Goal: Information Seeking & Learning: Compare options

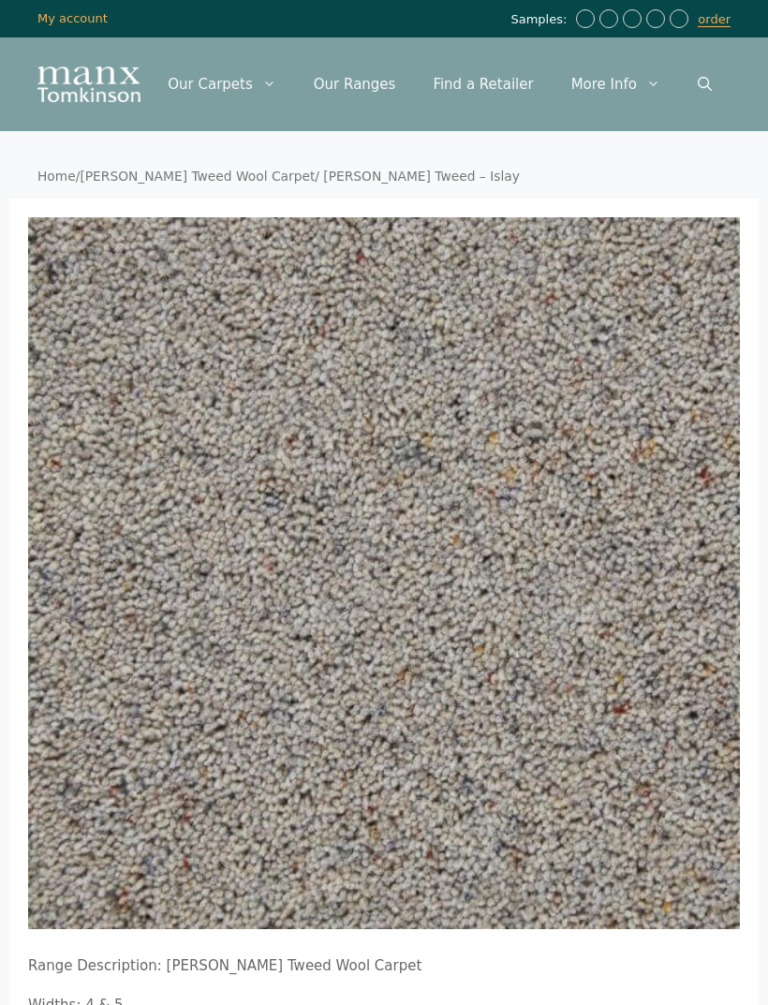
scroll to position [17, 13]
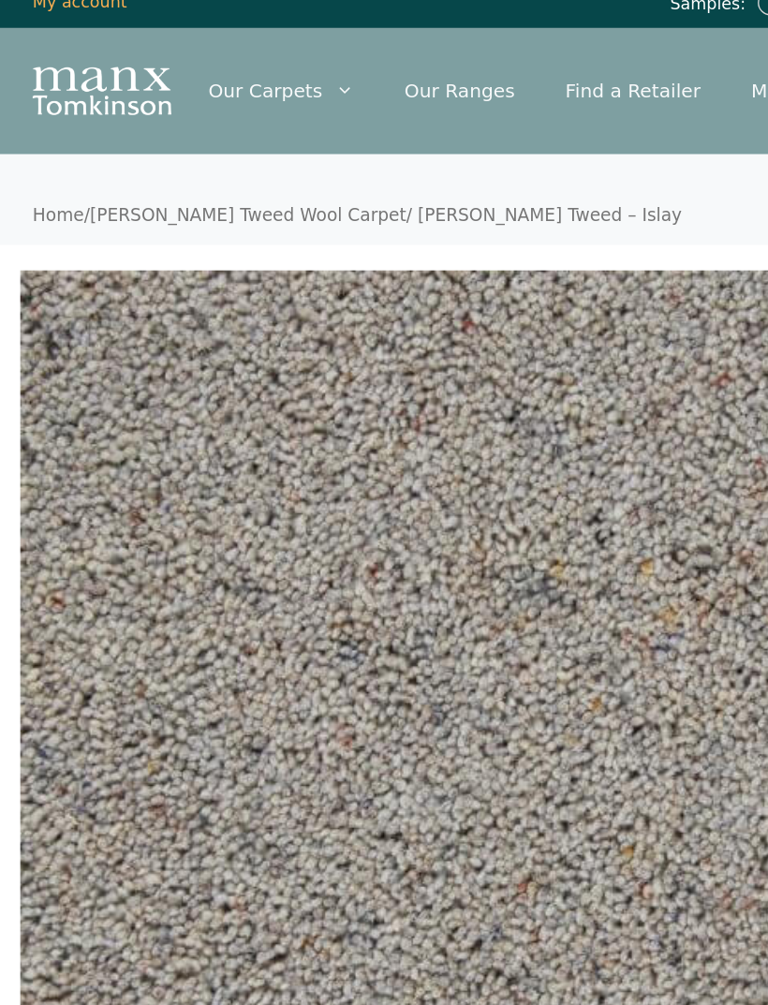
click at [140, 167] on link "[PERSON_NAME] Tweed Wool Carpet" at bounding box center [197, 159] width 235 height 15
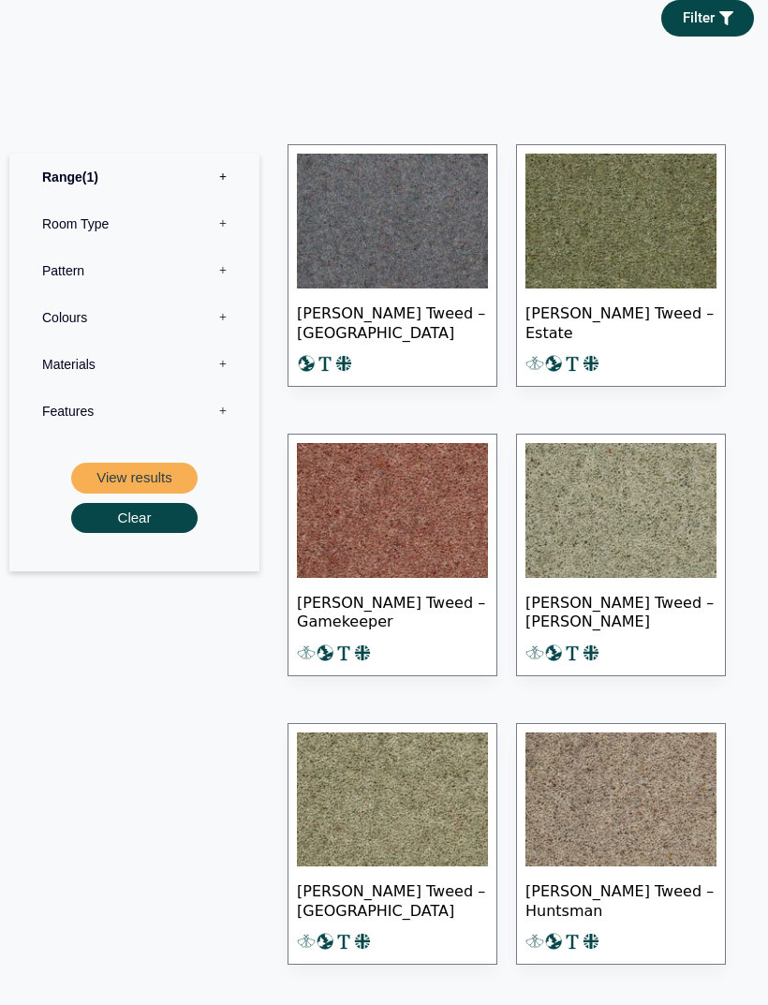
scroll to position [1050, 0]
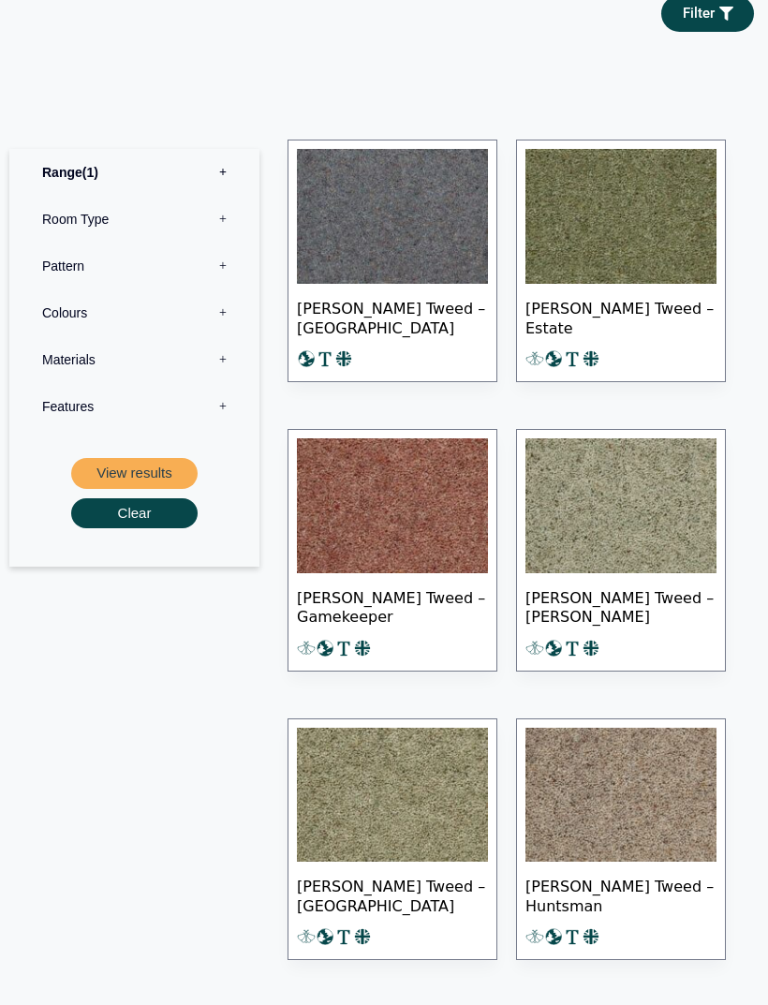
click at [218, 155] on label "Range 1" at bounding box center [134, 172] width 222 height 47
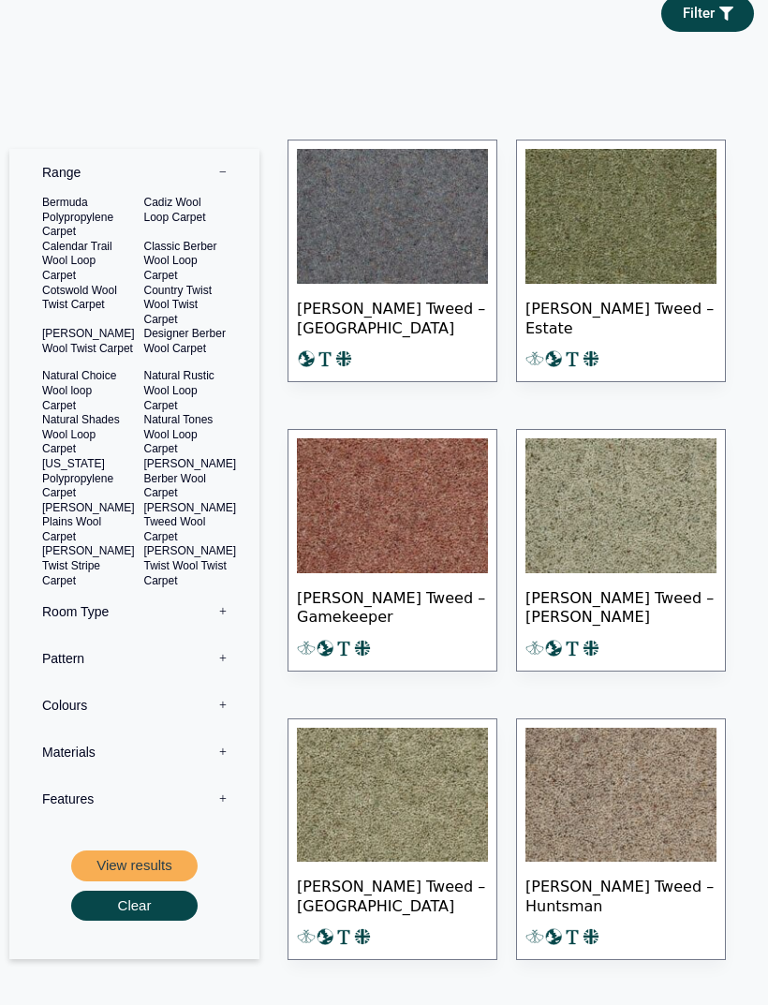
click at [211, 682] on label "Colours 0" at bounding box center [134, 705] width 222 height 47
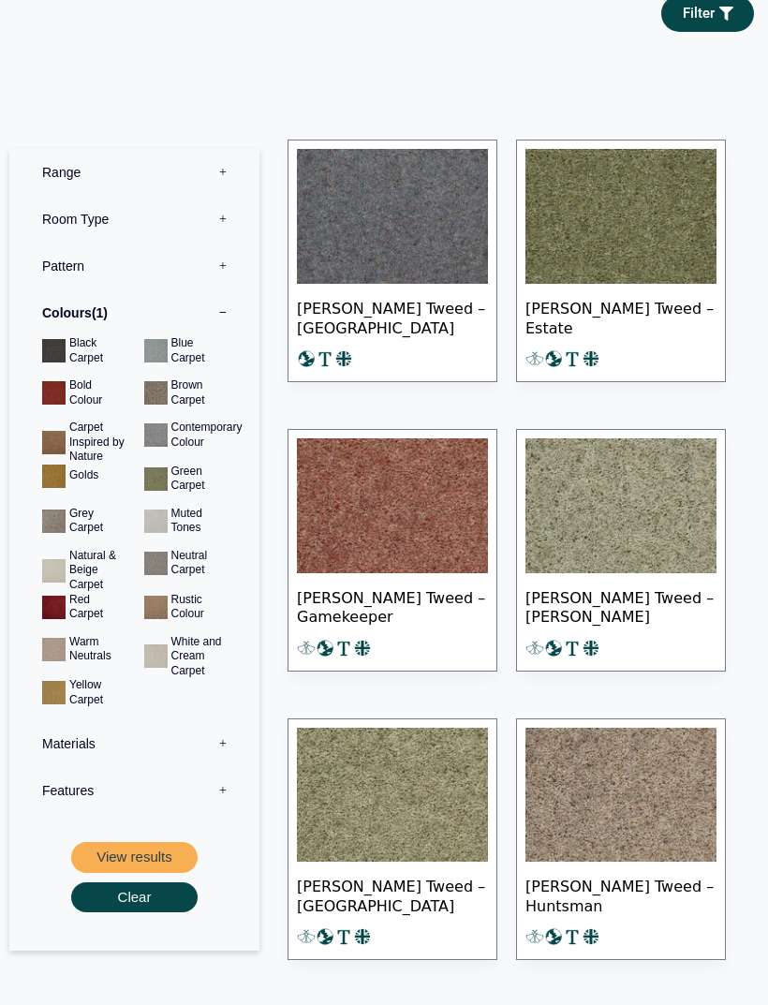
click at [154, 842] on button "View results" at bounding box center [134, 857] width 127 height 31
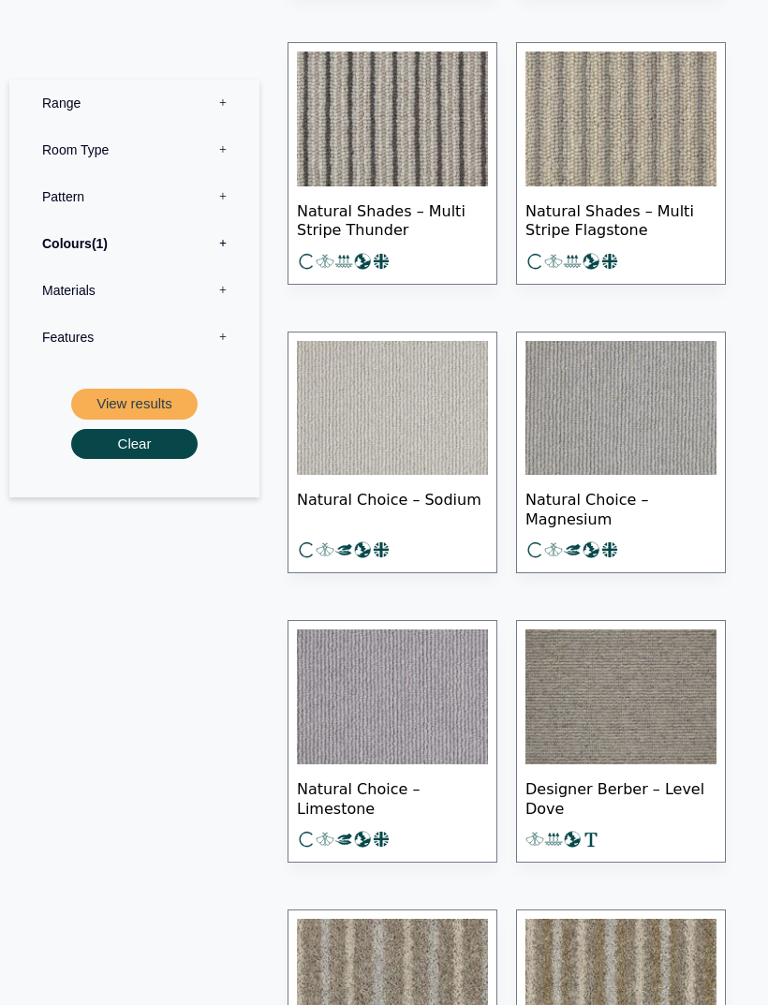
scroll to position [2392, 0]
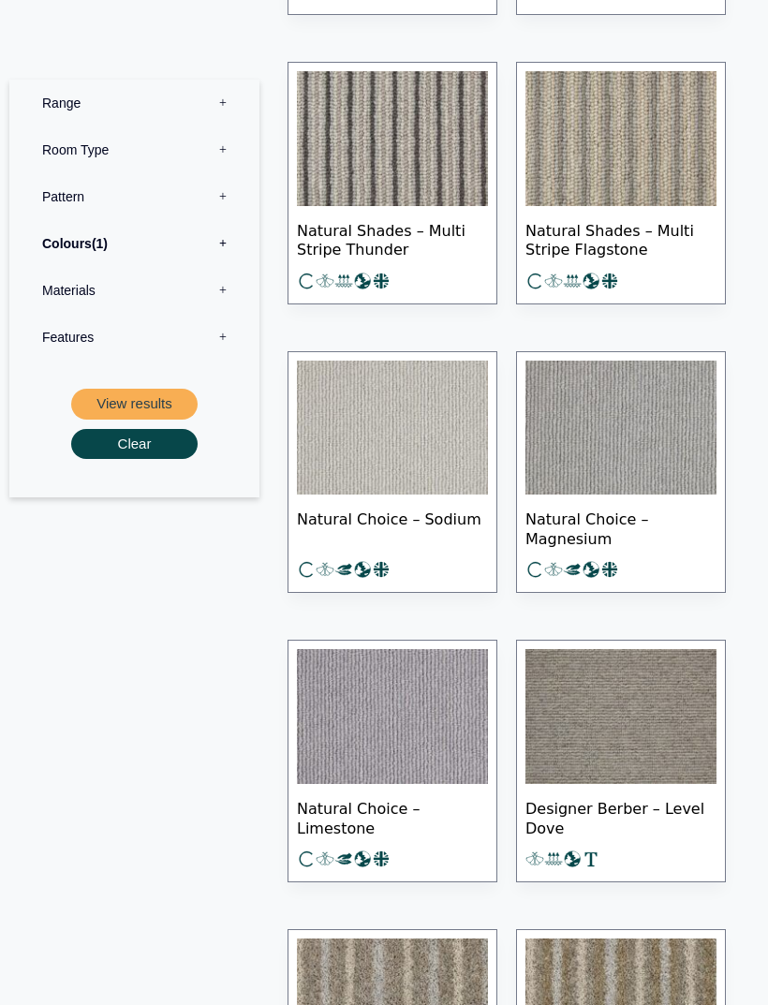
click at [225, 246] on label "Colours 1" at bounding box center [134, 243] width 222 height 47
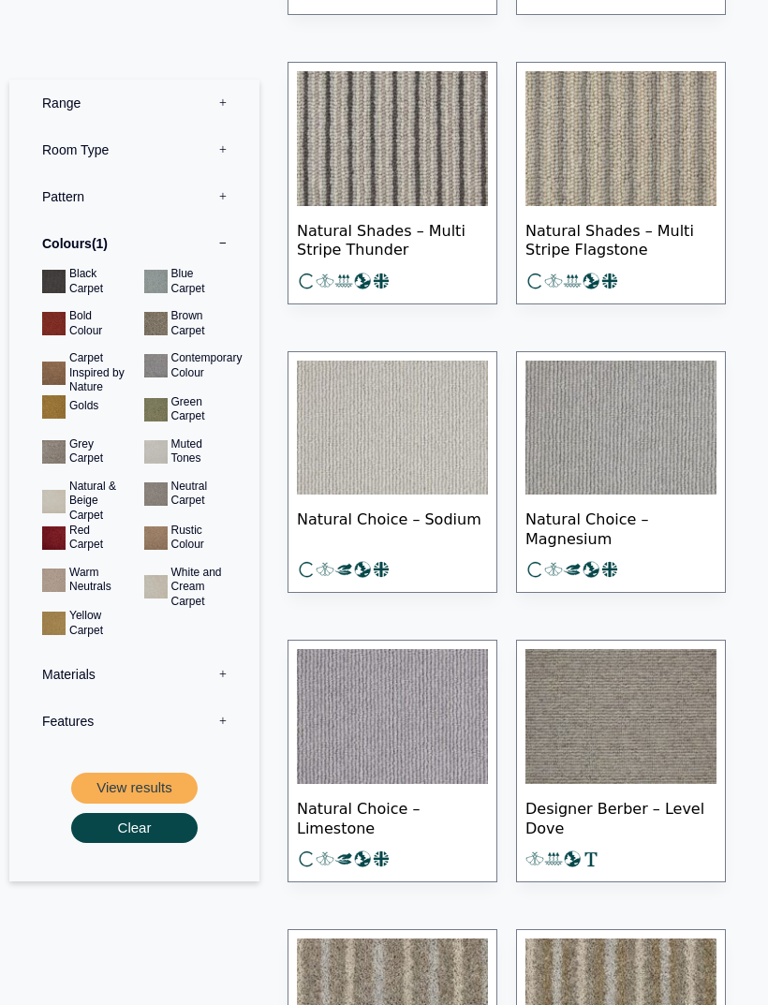
click at [163, 778] on button "View results" at bounding box center [134, 788] width 127 height 31
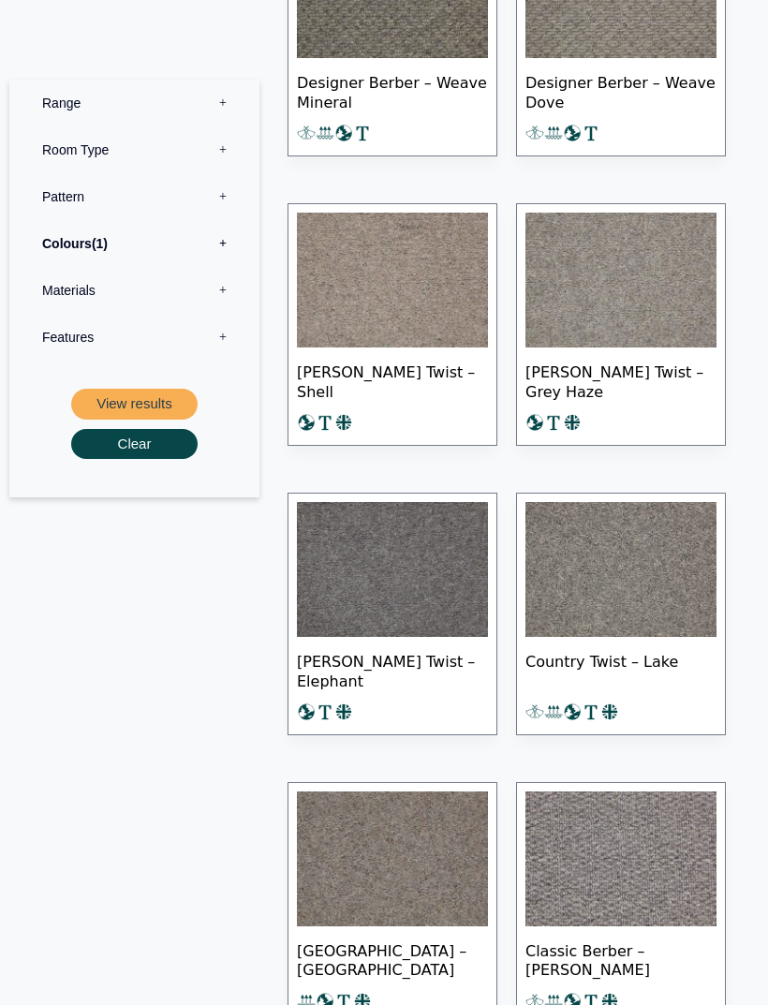
scroll to position [9234, 0]
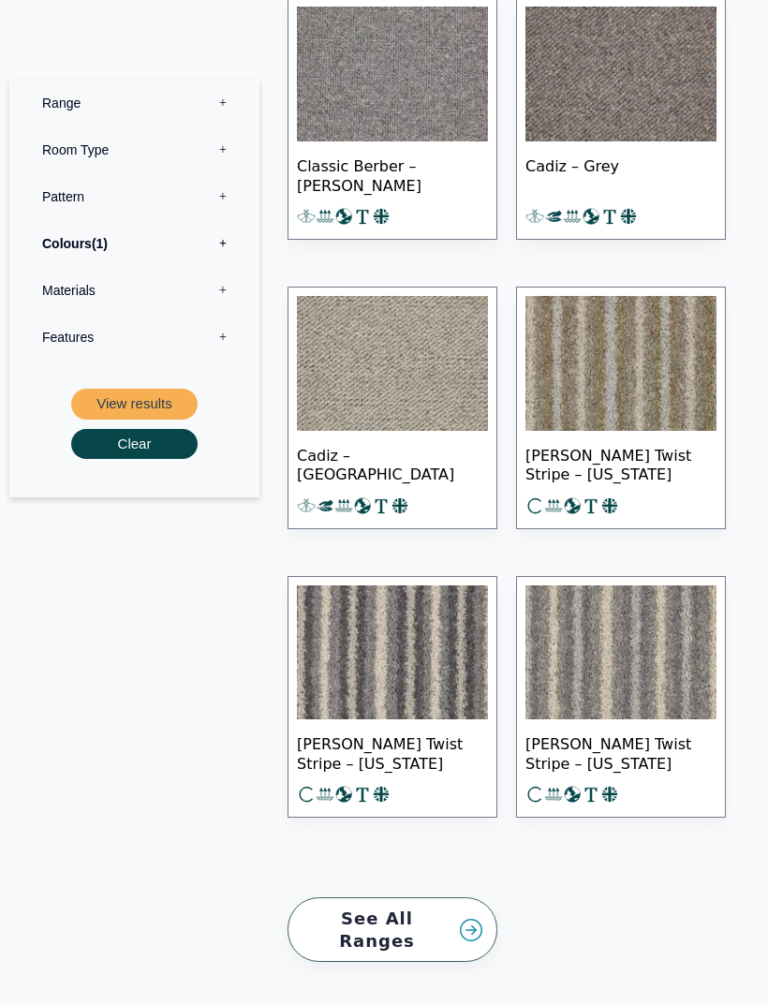
click at [226, 247] on label "Colours 1" at bounding box center [134, 243] width 222 height 47
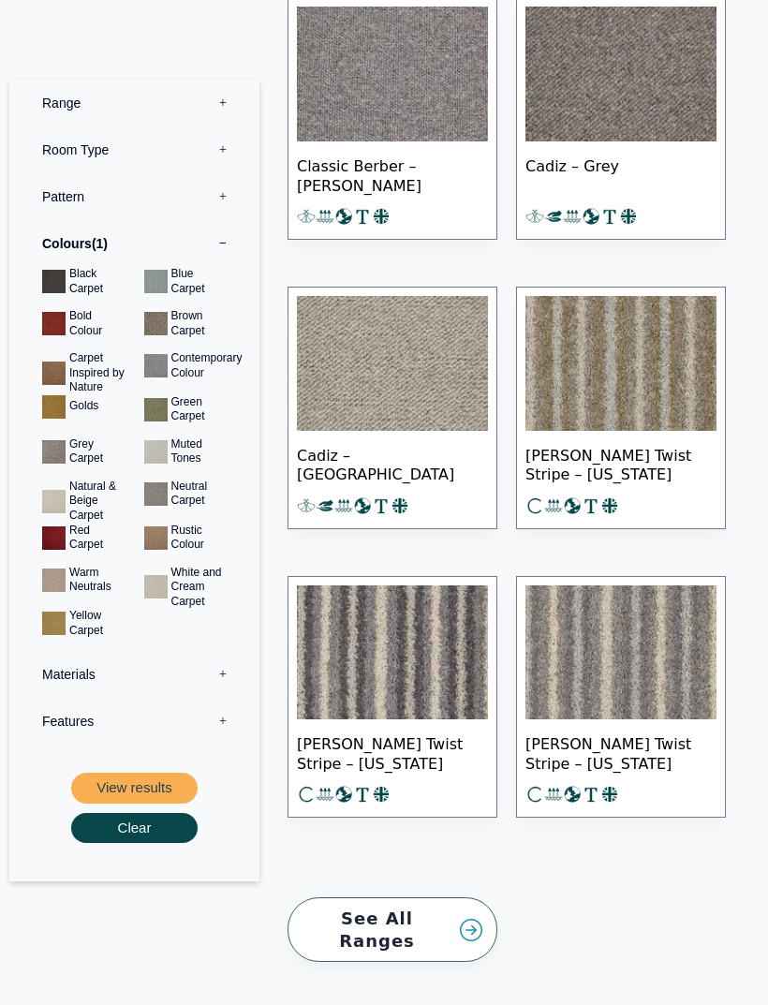
click at [142, 787] on button "View results" at bounding box center [134, 788] width 127 height 31
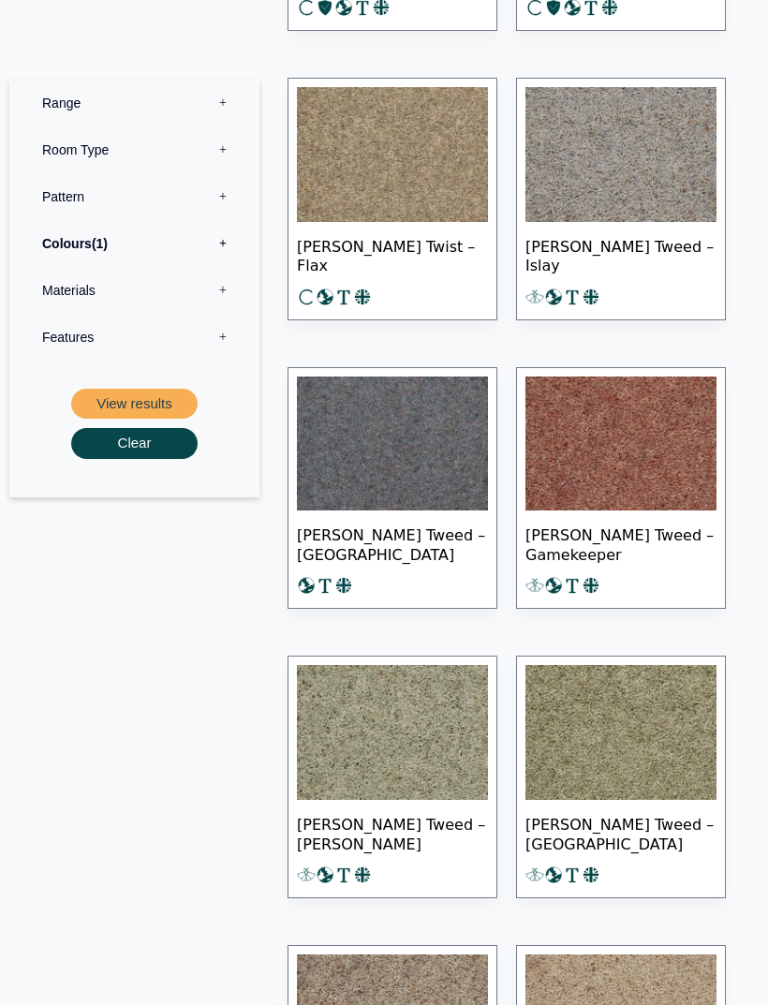
scroll to position [1779, 0]
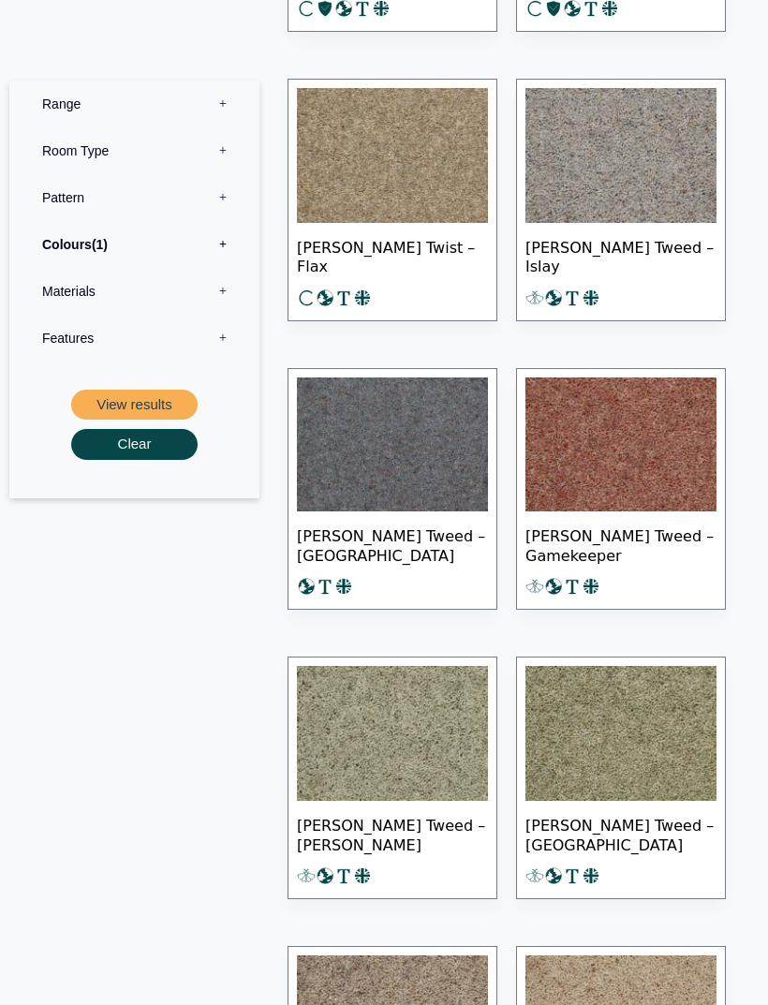
click at [429, 487] on img at bounding box center [392, 445] width 191 height 135
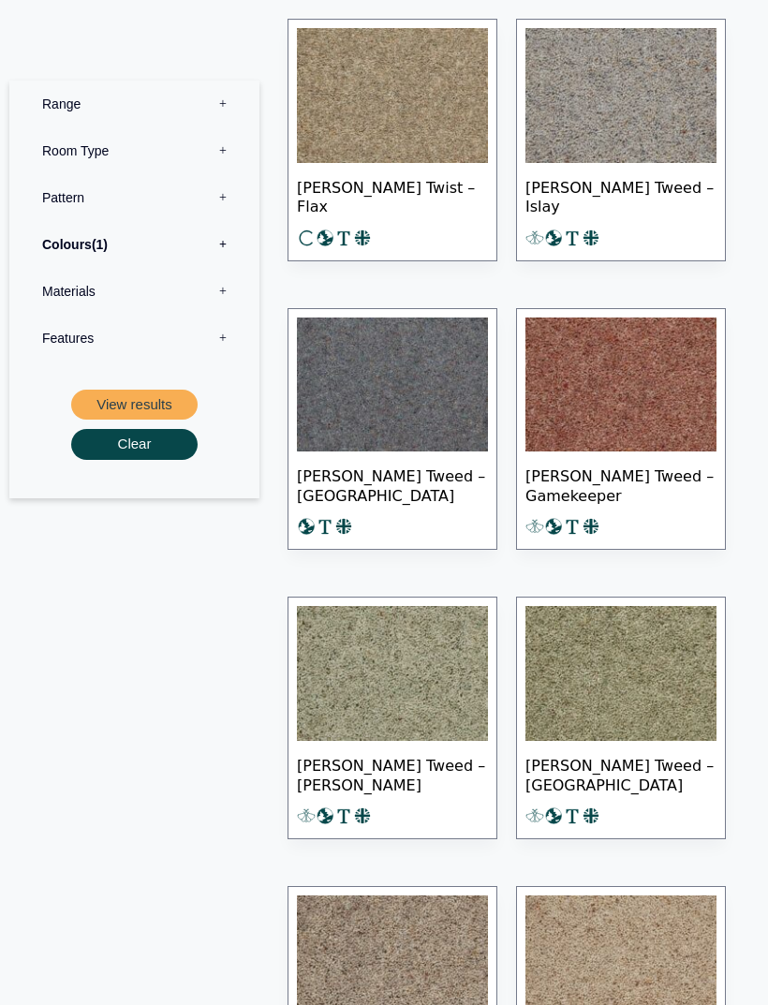
click at [444, 404] on img at bounding box center [392, 385] width 191 height 135
click at [147, 248] on label "Colours 1" at bounding box center [134, 243] width 222 height 47
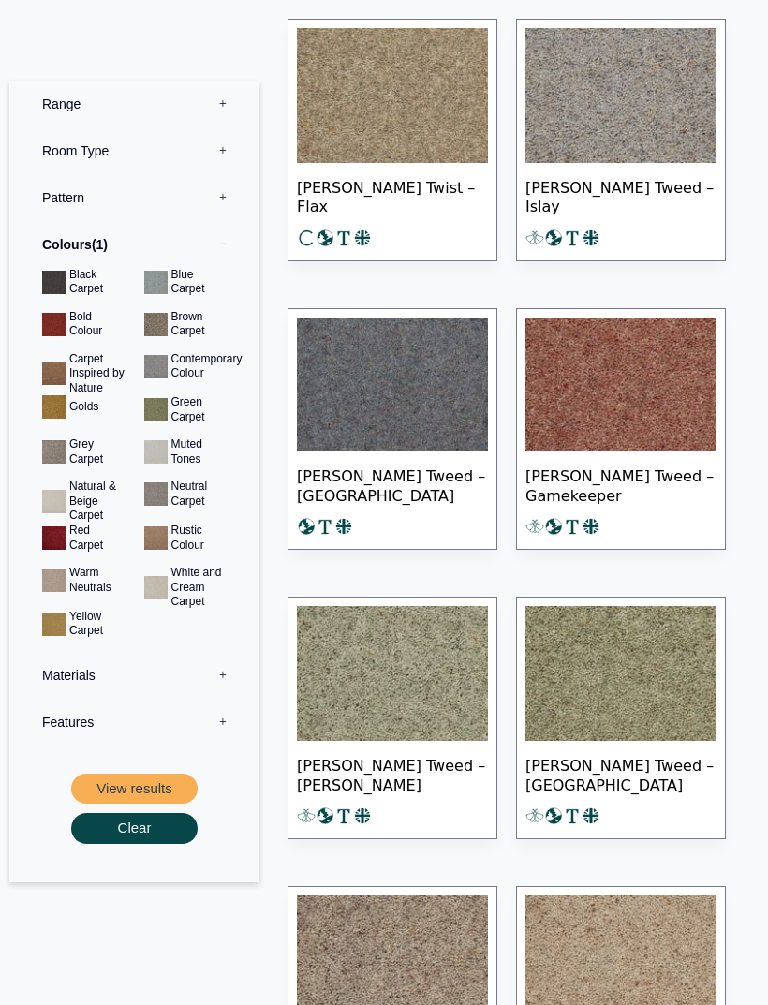
click at [154, 782] on button "View results" at bounding box center [134, 788] width 127 height 31
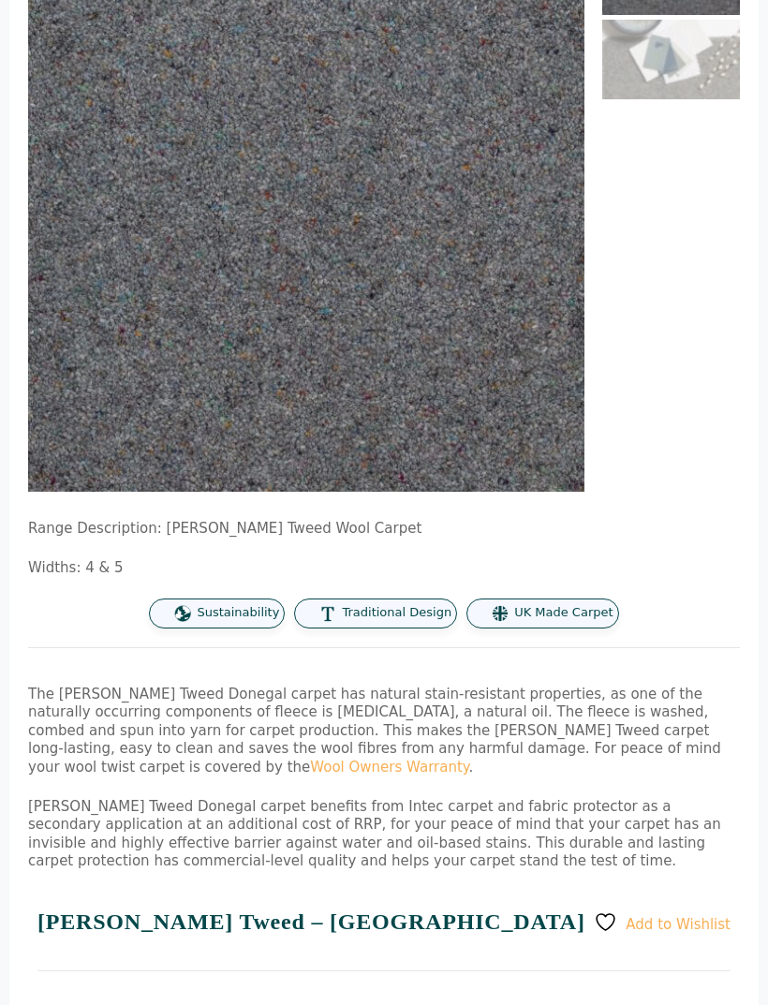
scroll to position [285, 0]
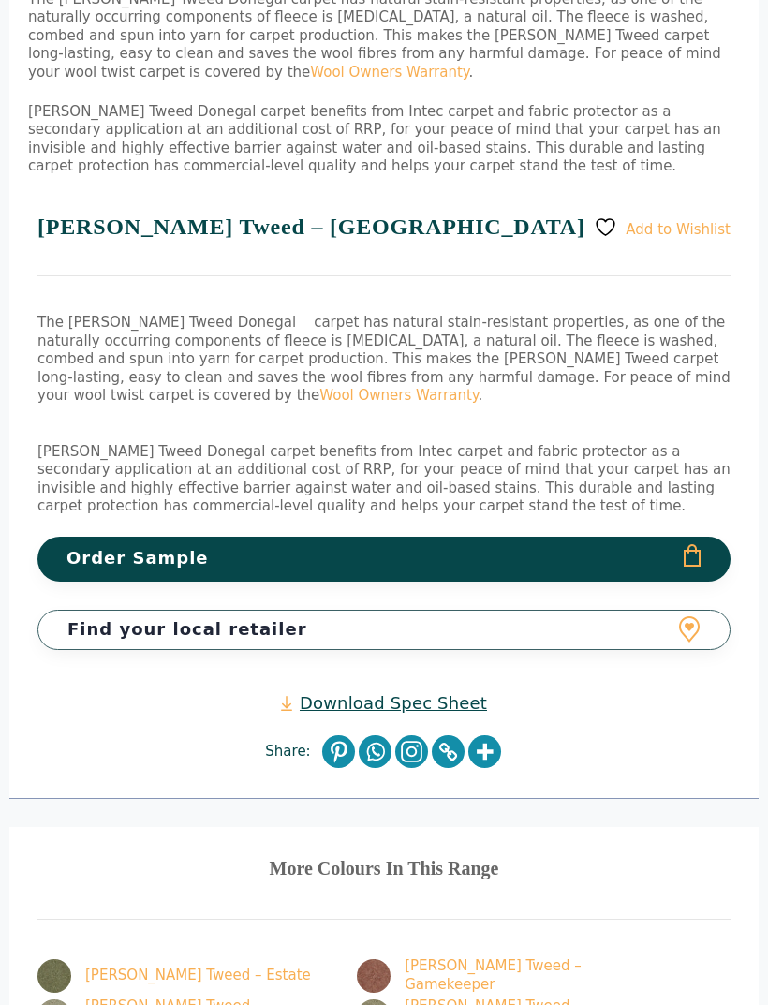
scroll to position [979, 0]
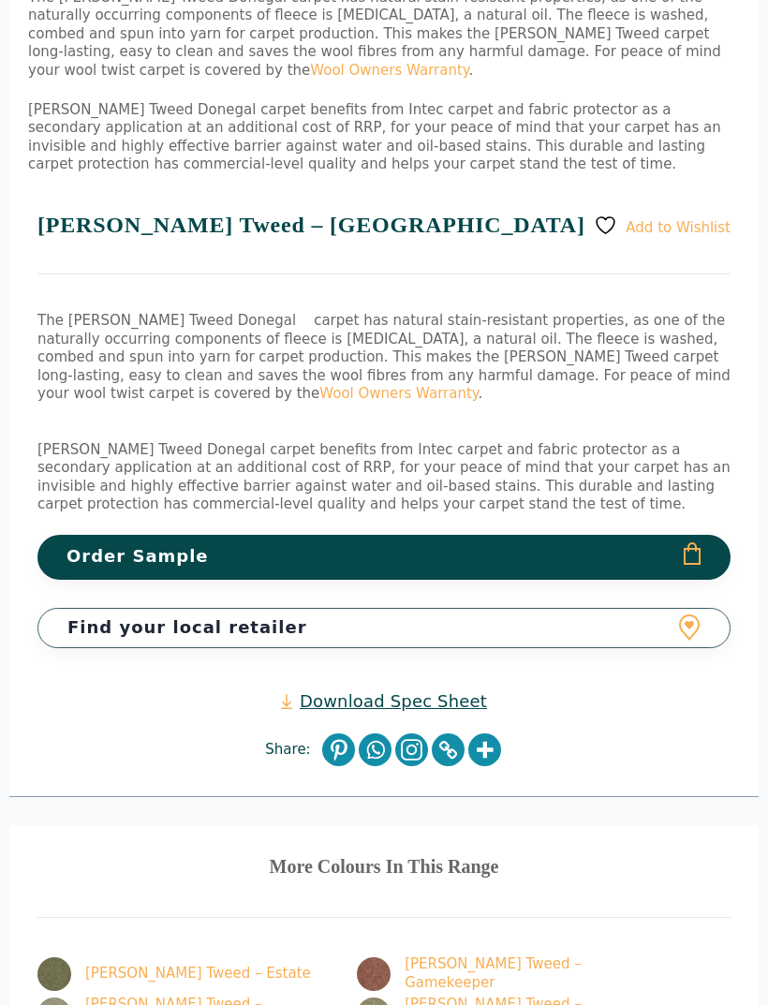
click at [401, 691] on link "Download Spec Sheet" at bounding box center [384, 702] width 206 height 22
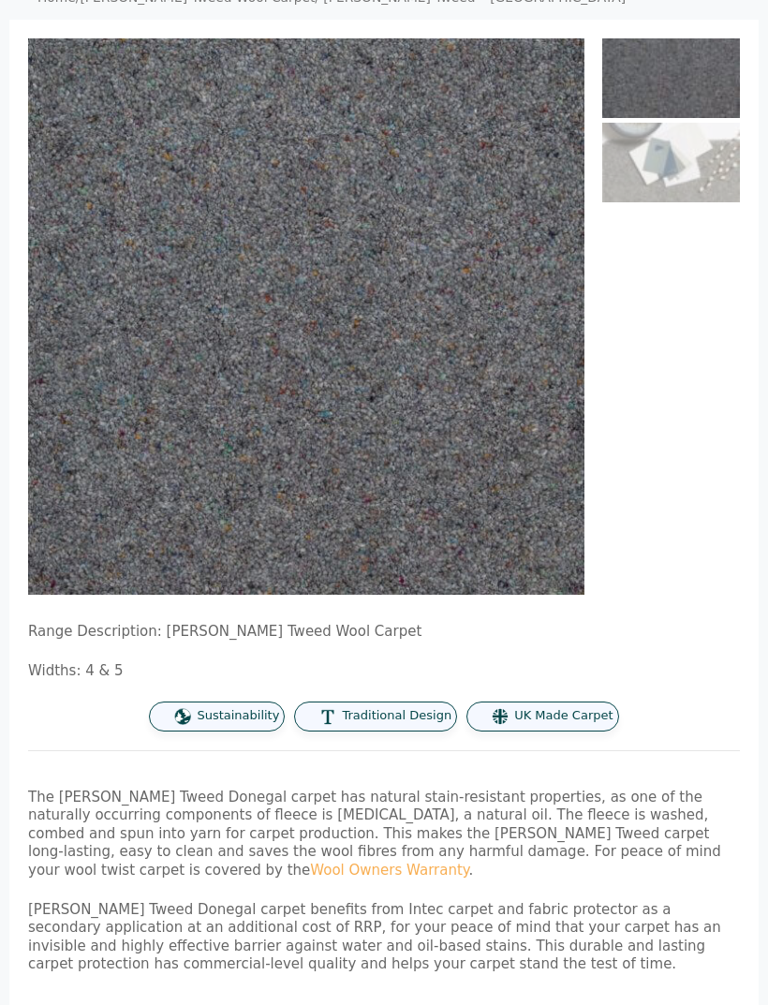
scroll to position [0, 0]
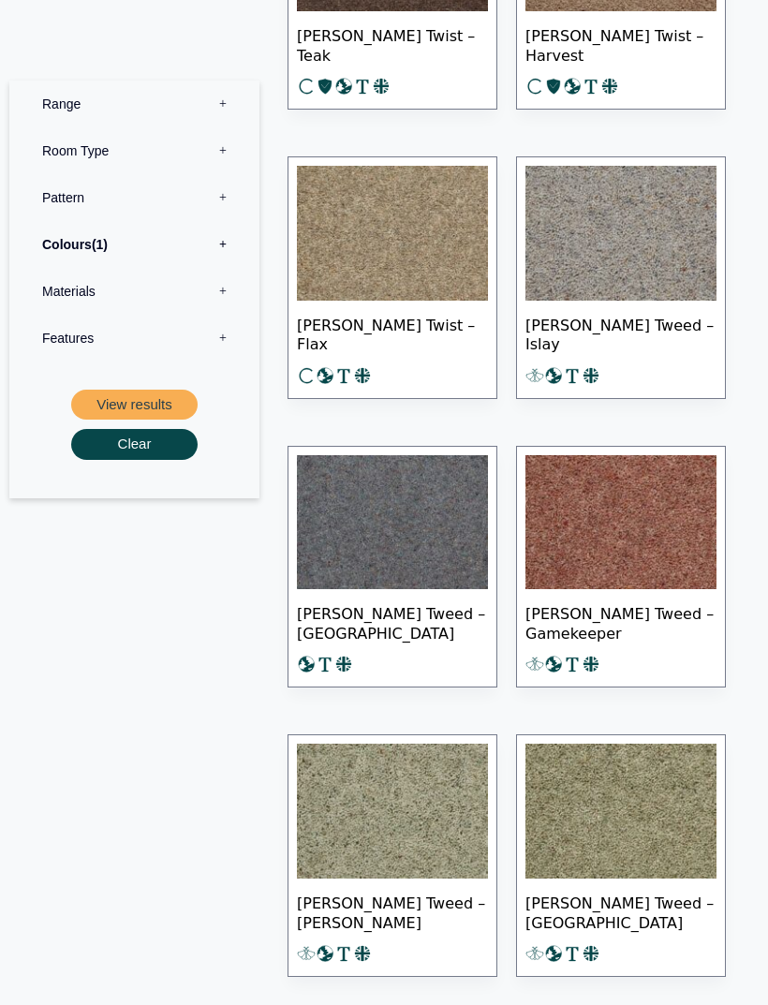
scroll to position [1713, 0]
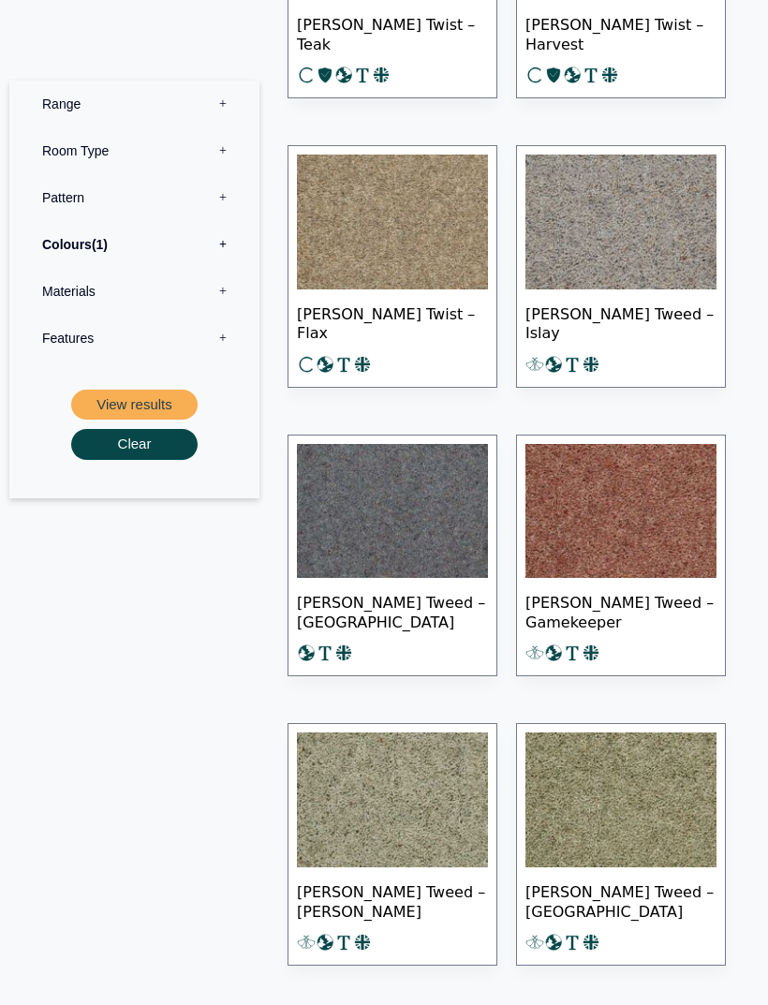
click at [159, 250] on label "Colours 1" at bounding box center [134, 243] width 222 height 47
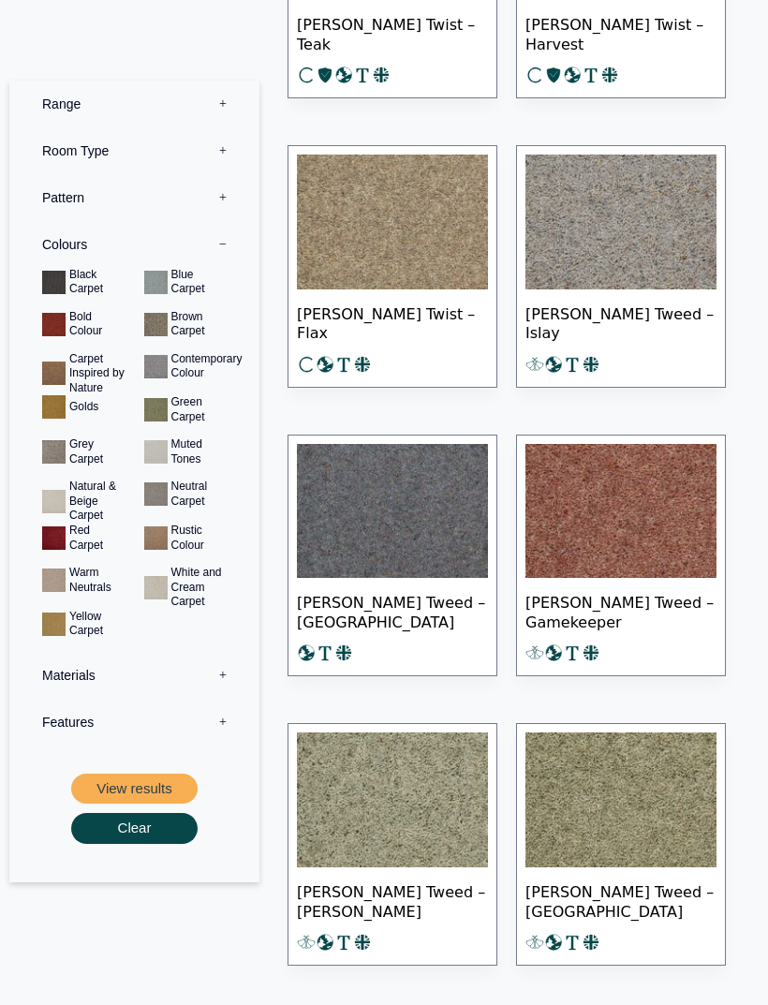
click at [647, 252] on img at bounding box center [621, 222] width 191 height 135
